Goal: Find specific page/section: Find specific page/section

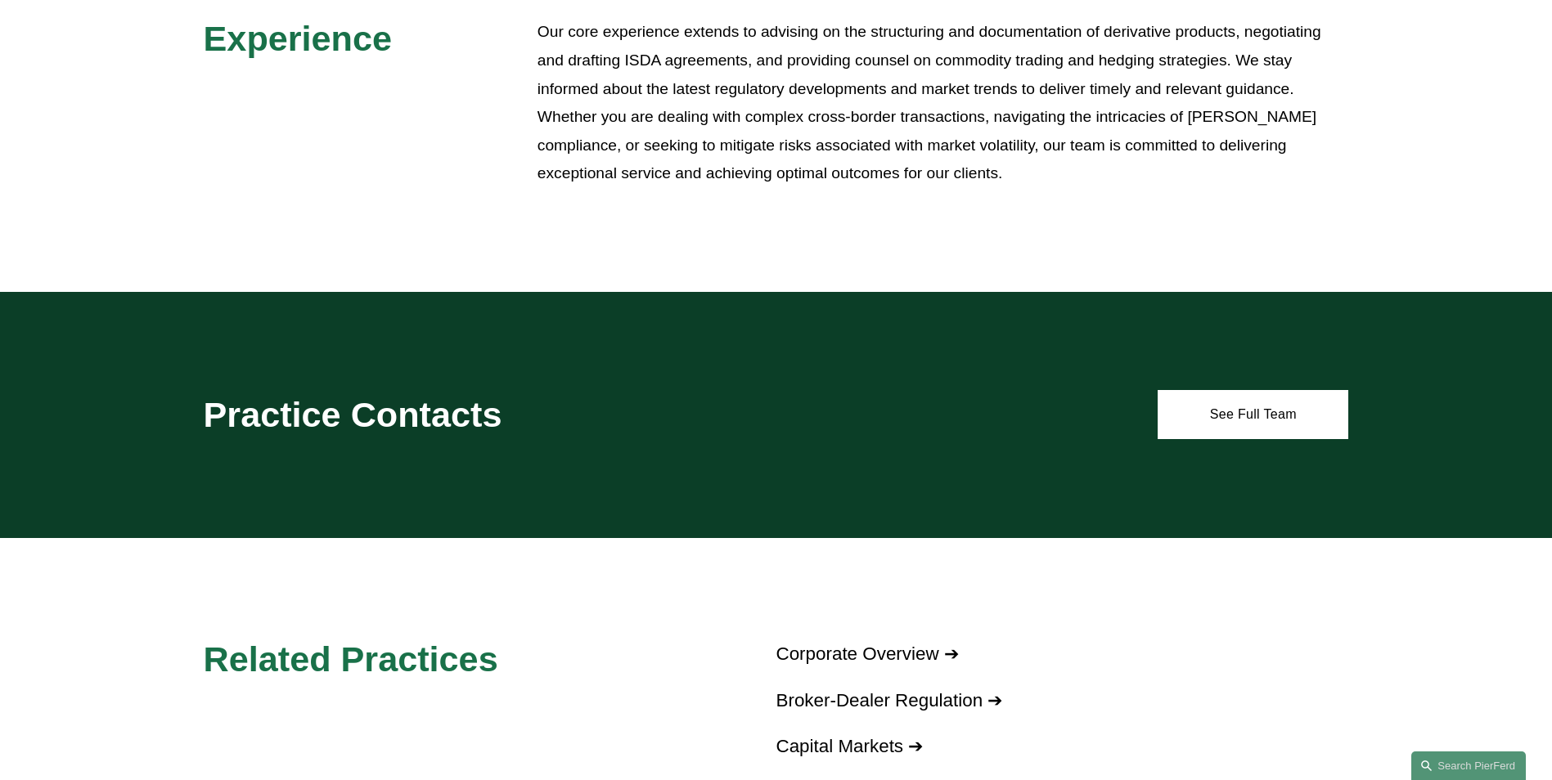
scroll to position [795, 0]
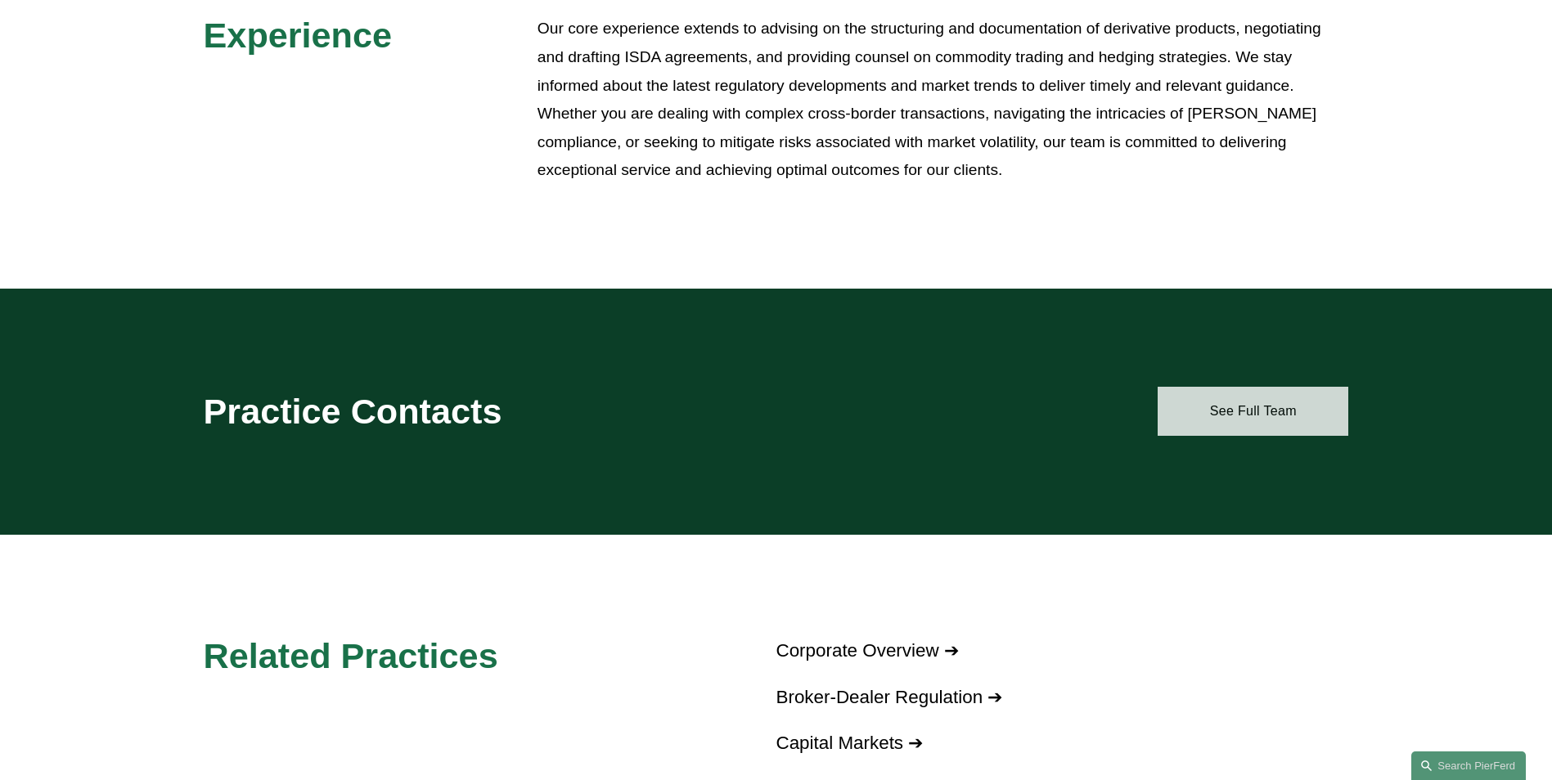
click at [1283, 403] on link "See Full Team" at bounding box center [1252, 411] width 191 height 49
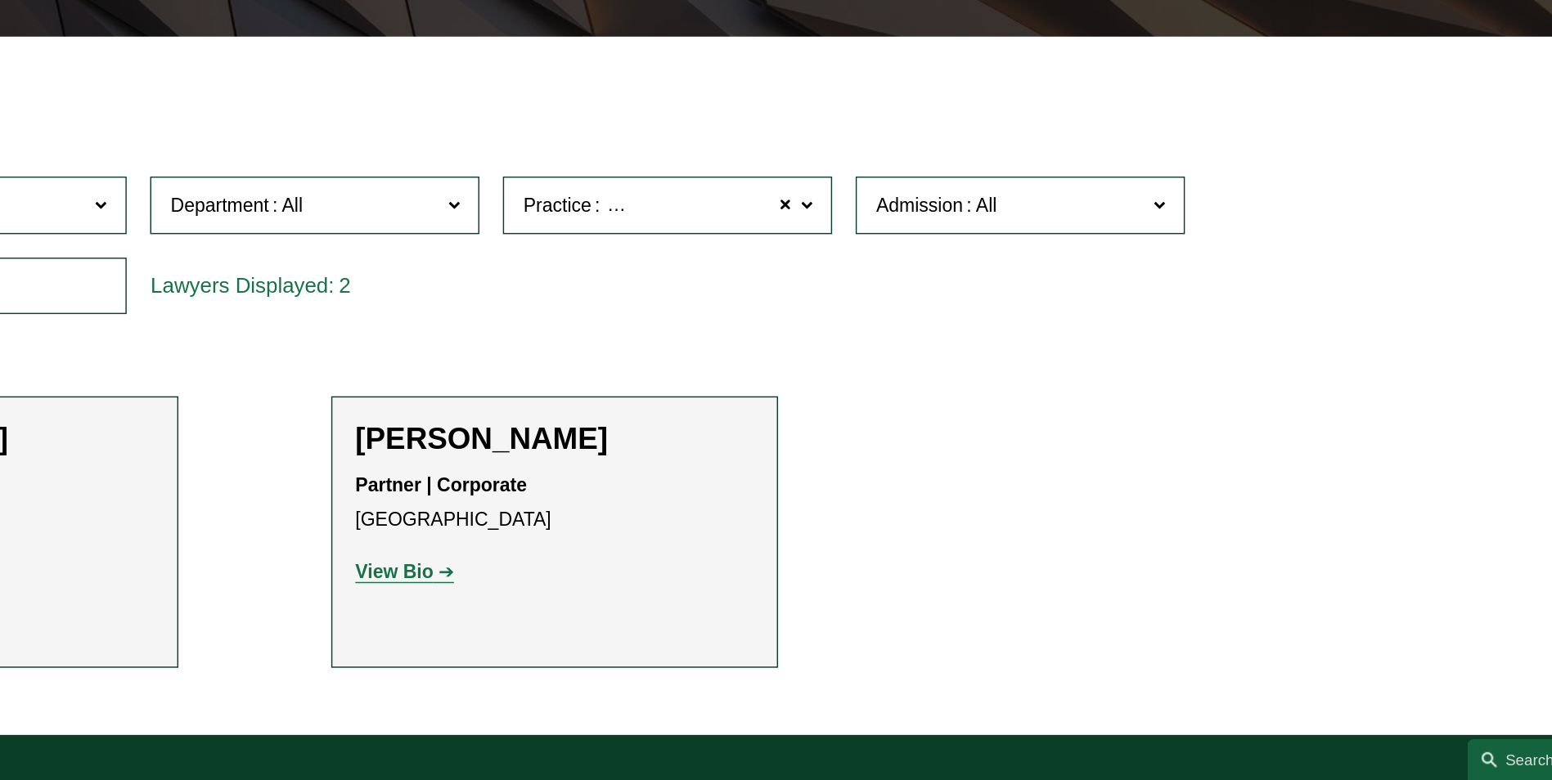
scroll to position [343, 0]
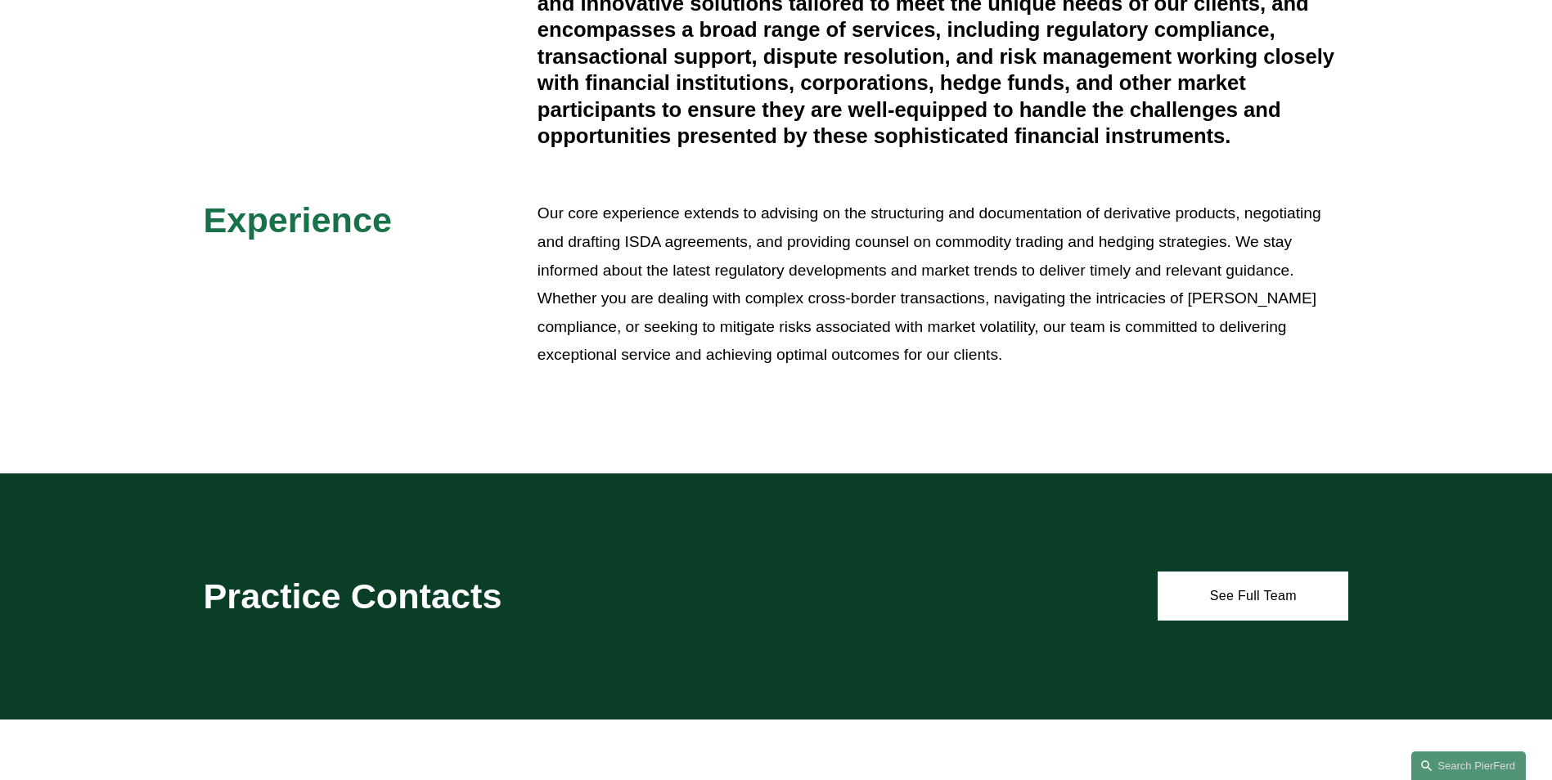
scroll to position [673, 0]
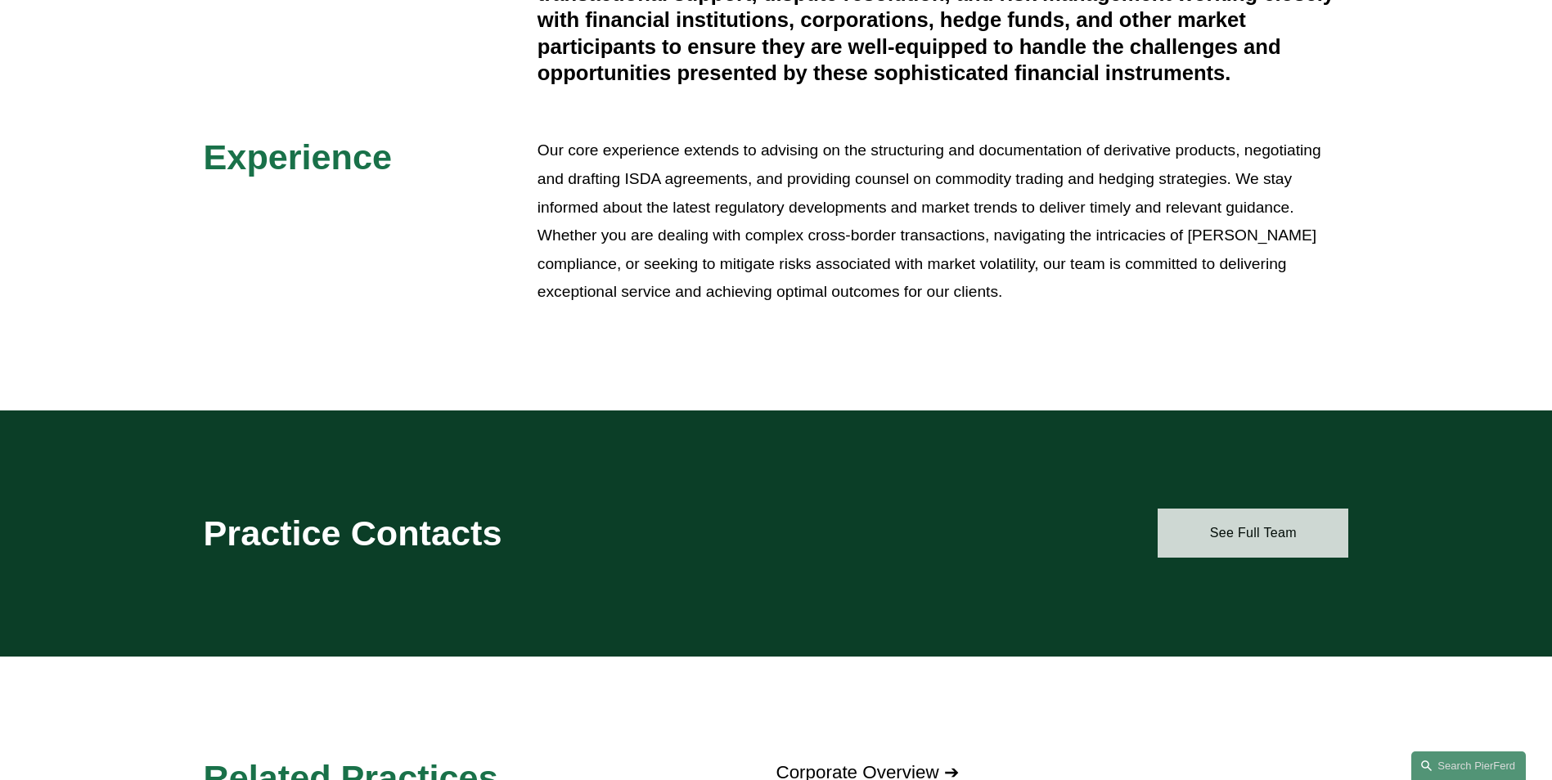
click at [1233, 541] on link "See Full Team" at bounding box center [1252, 533] width 191 height 49
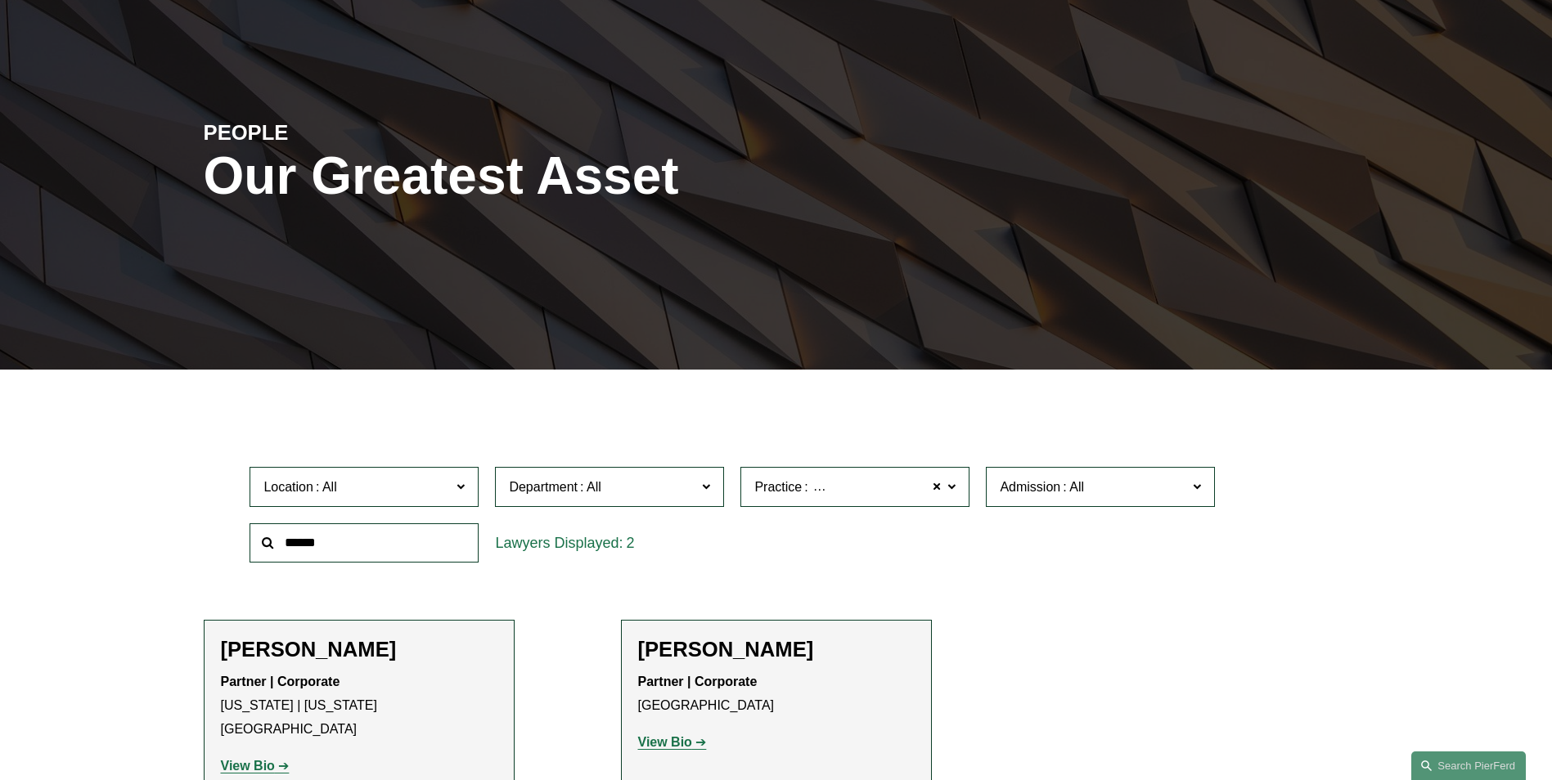
scroll to position [67, 0]
